Goal: Task Accomplishment & Management: Complete application form

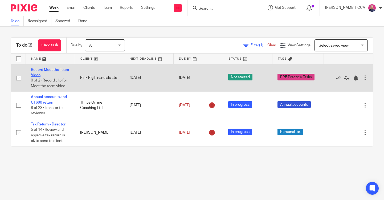
click at [45, 69] on link "Record Meet the Team Video" at bounding box center [50, 72] width 38 height 9
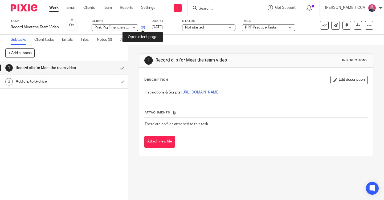
click at [143, 27] on icon at bounding box center [143, 28] width 4 height 4
click at [24, 9] on img at bounding box center [24, 7] width 27 height 7
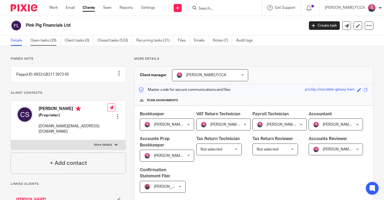
click at [44, 40] on link "Open tasks (29)" at bounding box center [45, 40] width 30 height 10
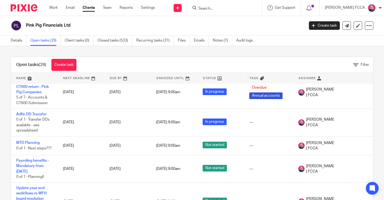
scroll to position [710, 0]
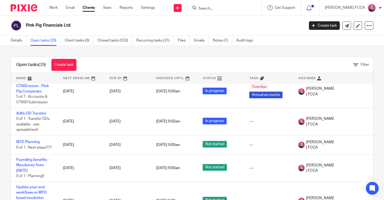
click at [17, 5] on img at bounding box center [24, 7] width 27 height 7
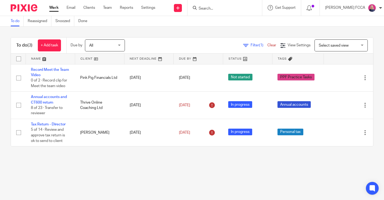
click at [209, 5] on form at bounding box center [226, 8] width 57 height 7
click at [208, 9] on input "Search" at bounding box center [222, 8] width 48 height 5
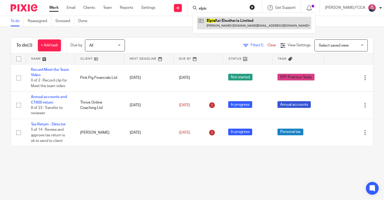
type input "elpis"
click at [221, 27] on link at bounding box center [254, 23] width 114 height 12
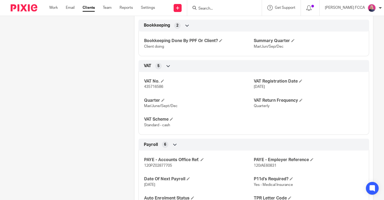
scroll to position [385, 0]
drag, startPoint x: 164, startPoint y: 86, endPoint x: 145, endPoint y: 88, distance: 19.0
click at [144, 88] on span "435716586" at bounding box center [153, 87] width 19 height 4
copy span "435716586"
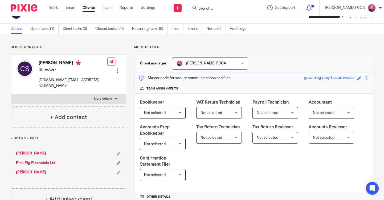
scroll to position [0, 0]
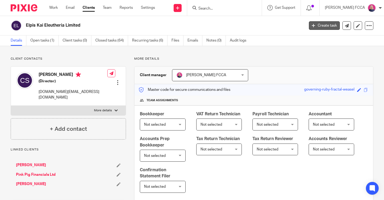
click at [322, 25] on link "Create task" at bounding box center [324, 25] width 31 height 9
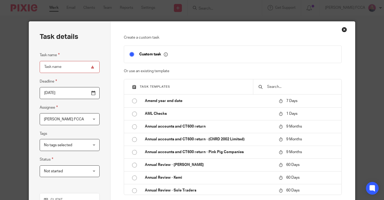
click at [283, 86] on input "text" at bounding box center [302, 87] width 70 height 6
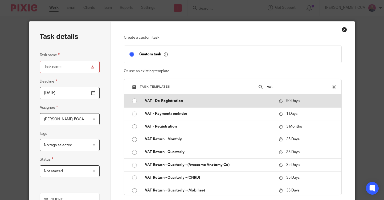
type input "vat"
click at [135, 100] on input "radio" at bounding box center [135, 101] width 10 height 10
type input "[DATE]"
type input "VAT - De-Registration"
checkbox input "false"
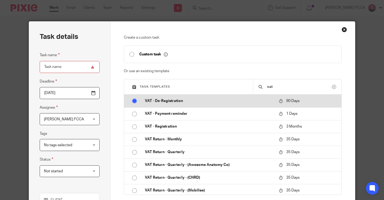
radio input "false"
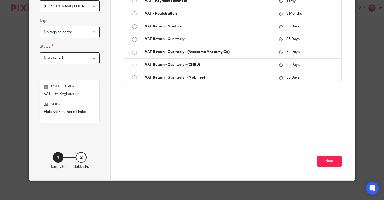
scroll to position [115, 0]
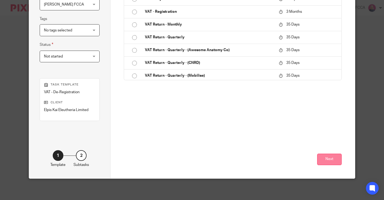
click at [320, 158] on button "Next" at bounding box center [329, 159] width 25 height 11
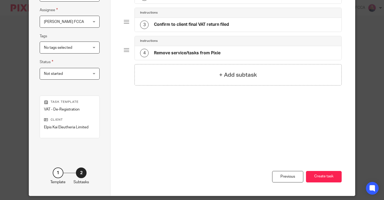
scroll to position [97, 0]
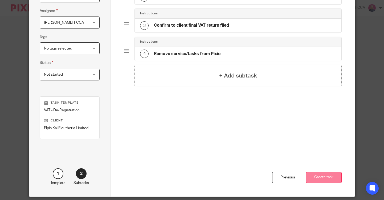
click at [325, 179] on button "Create task" at bounding box center [324, 177] width 36 height 11
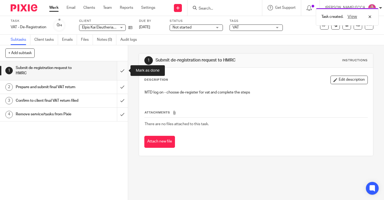
click at [122, 70] on input "submit" at bounding box center [64, 70] width 128 height 19
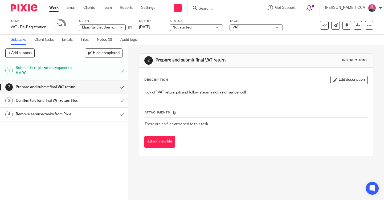
click at [308, 8] on icon at bounding box center [309, 7] width 5 height 5
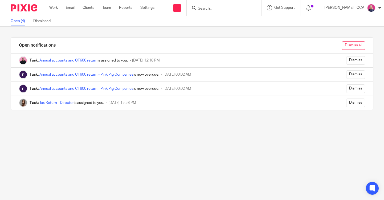
click at [353, 45] on input "Dismiss all" at bounding box center [353, 45] width 23 height 9
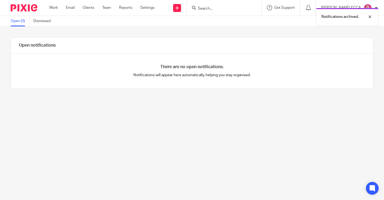
click at [32, 11] on img at bounding box center [24, 7] width 27 height 7
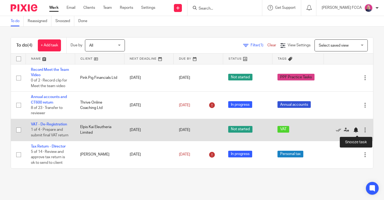
click at [356, 132] on div at bounding box center [355, 129] width 5 height 5
